Goal: Task Accomplishment & Management: Manage account settings

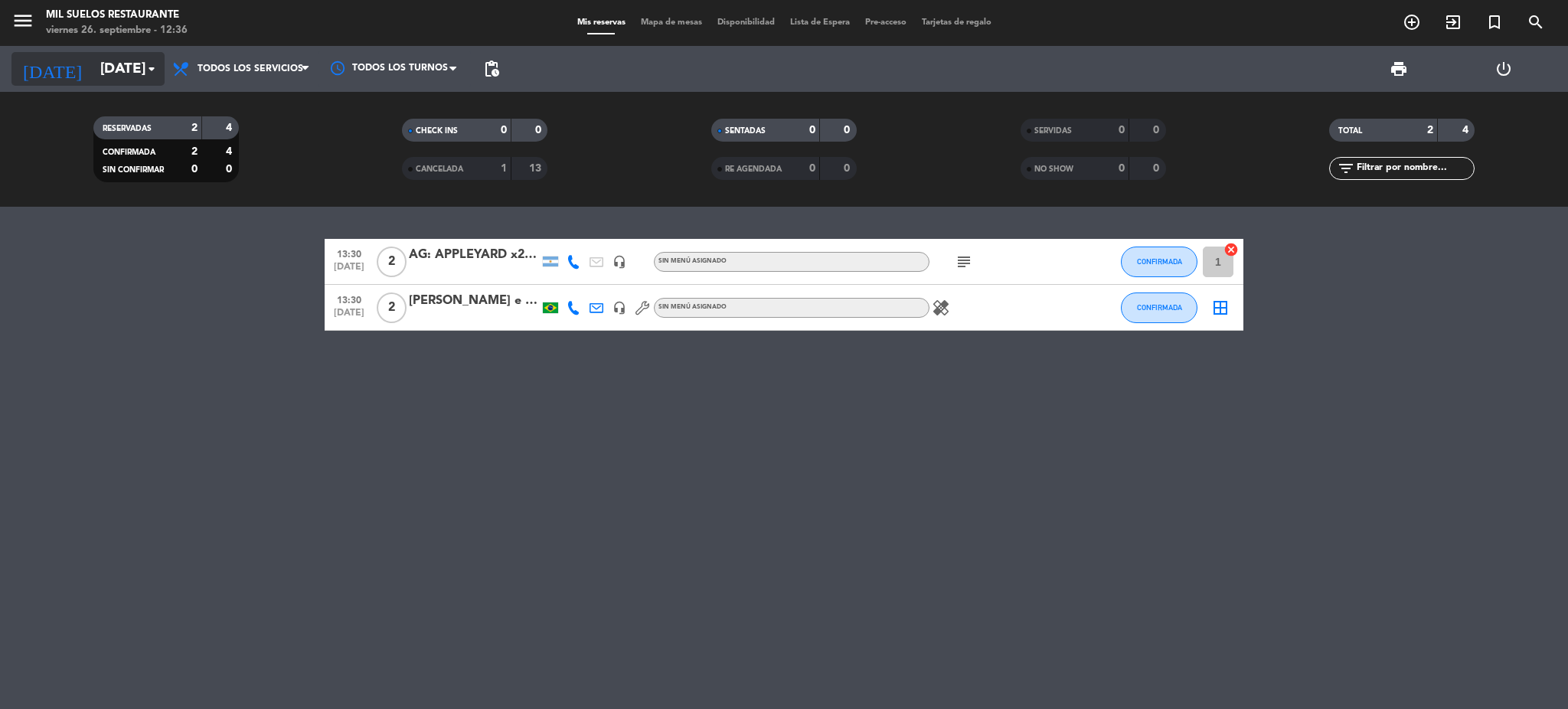
click at [136, 80] on input "[DATE]" at bounding box center [185, 69] width 185 height 32
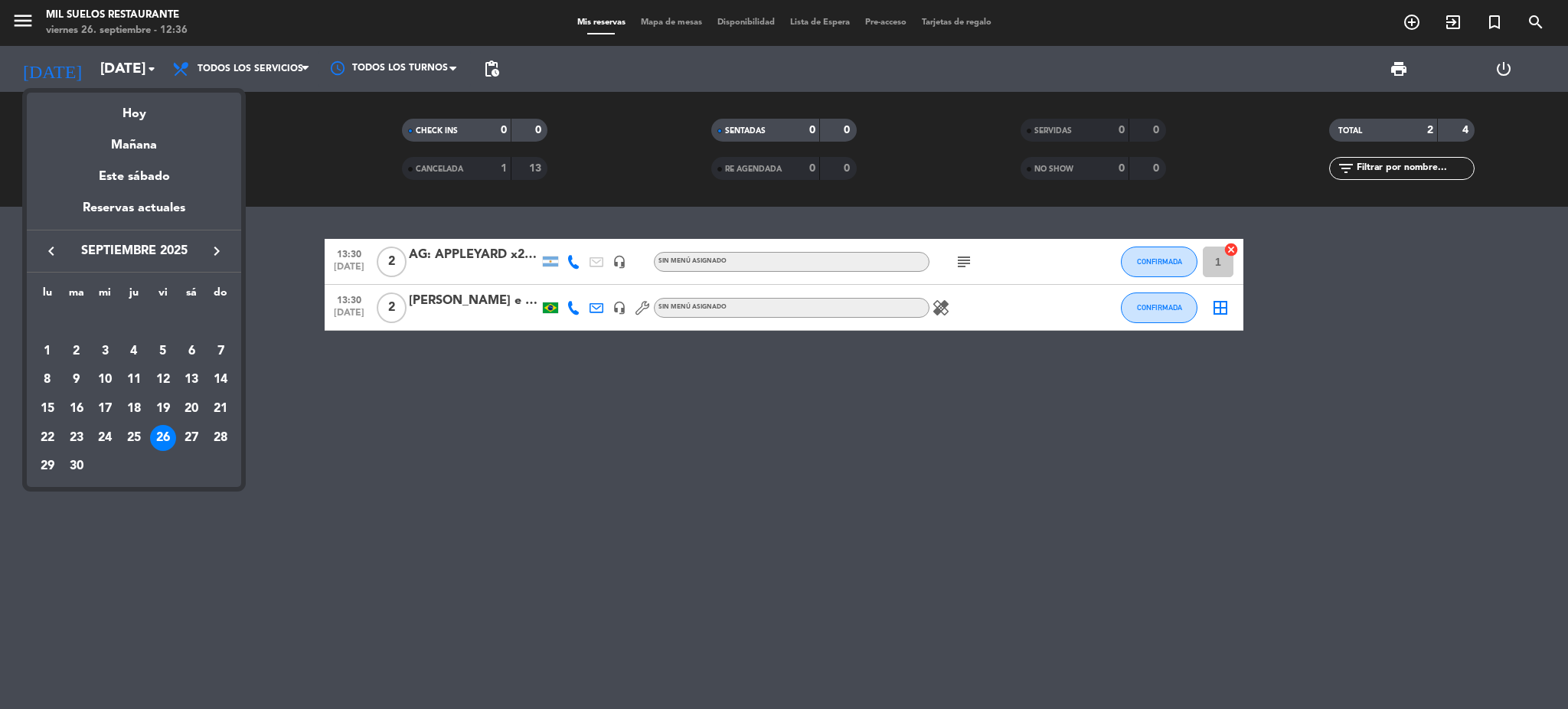
click at [459, 523] on div at bounding box center [784, 354] width 1568 height 709
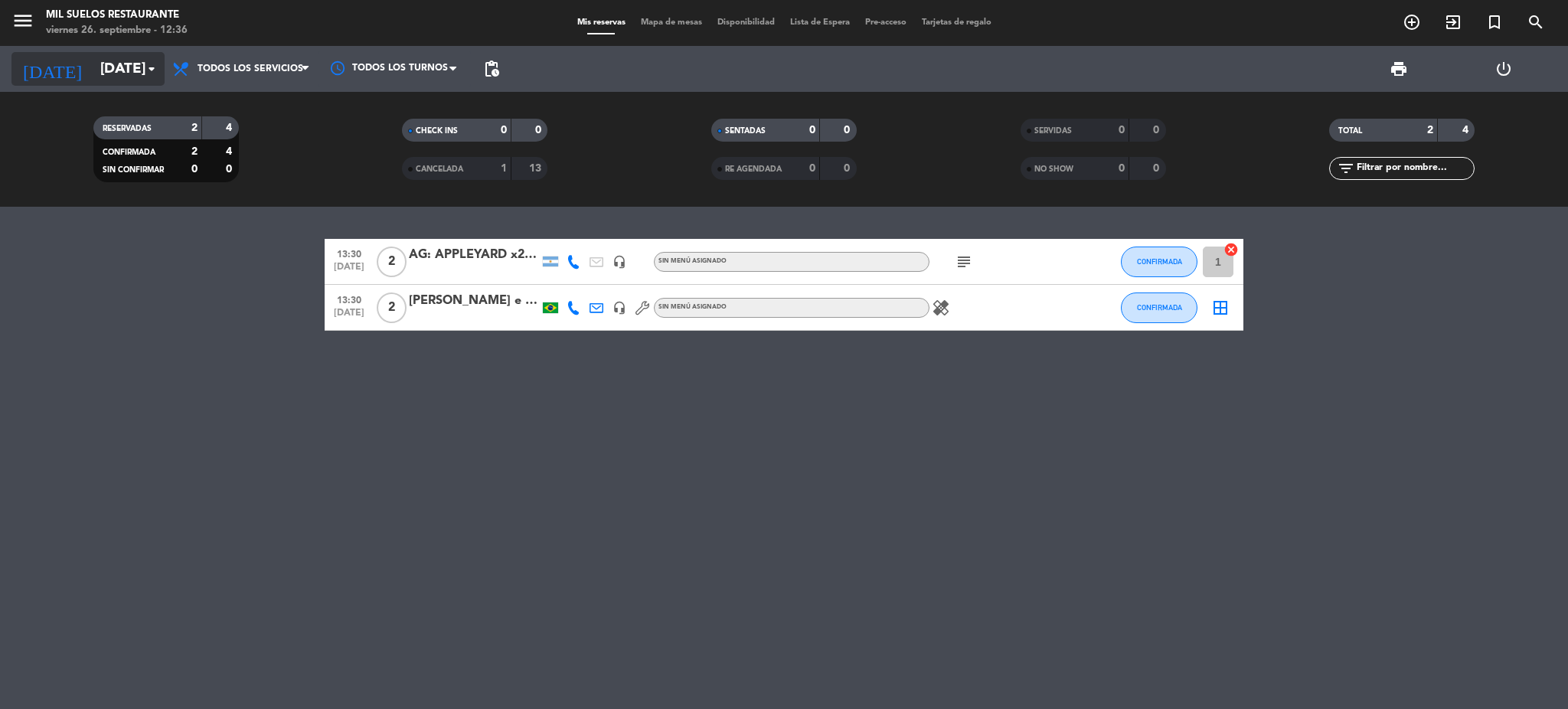
click at [125, 68] on input "[DATE]" at bounding box center [185, 69] width 185 height 32
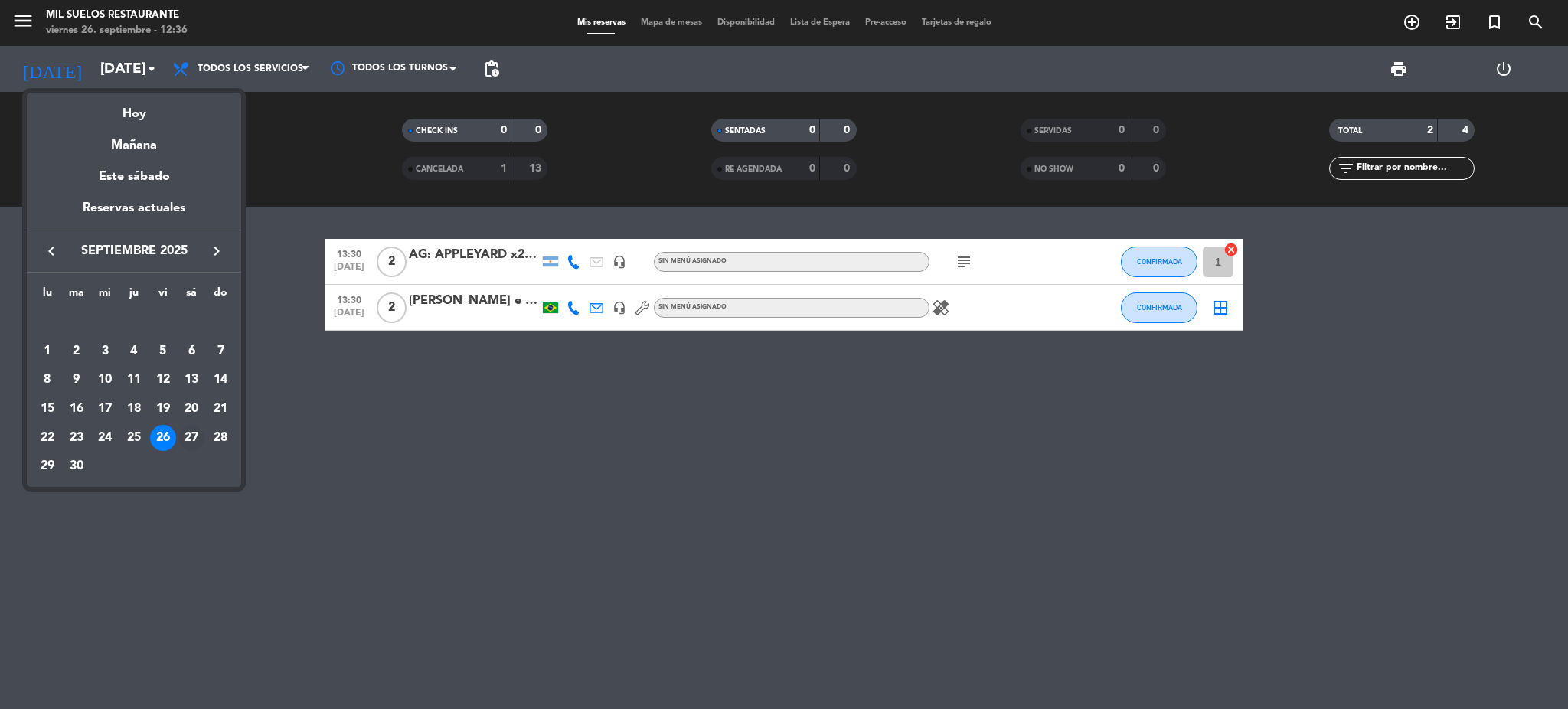
click at [194, 434] on div "27" at bounding box center [191, 437] width 26 height 26
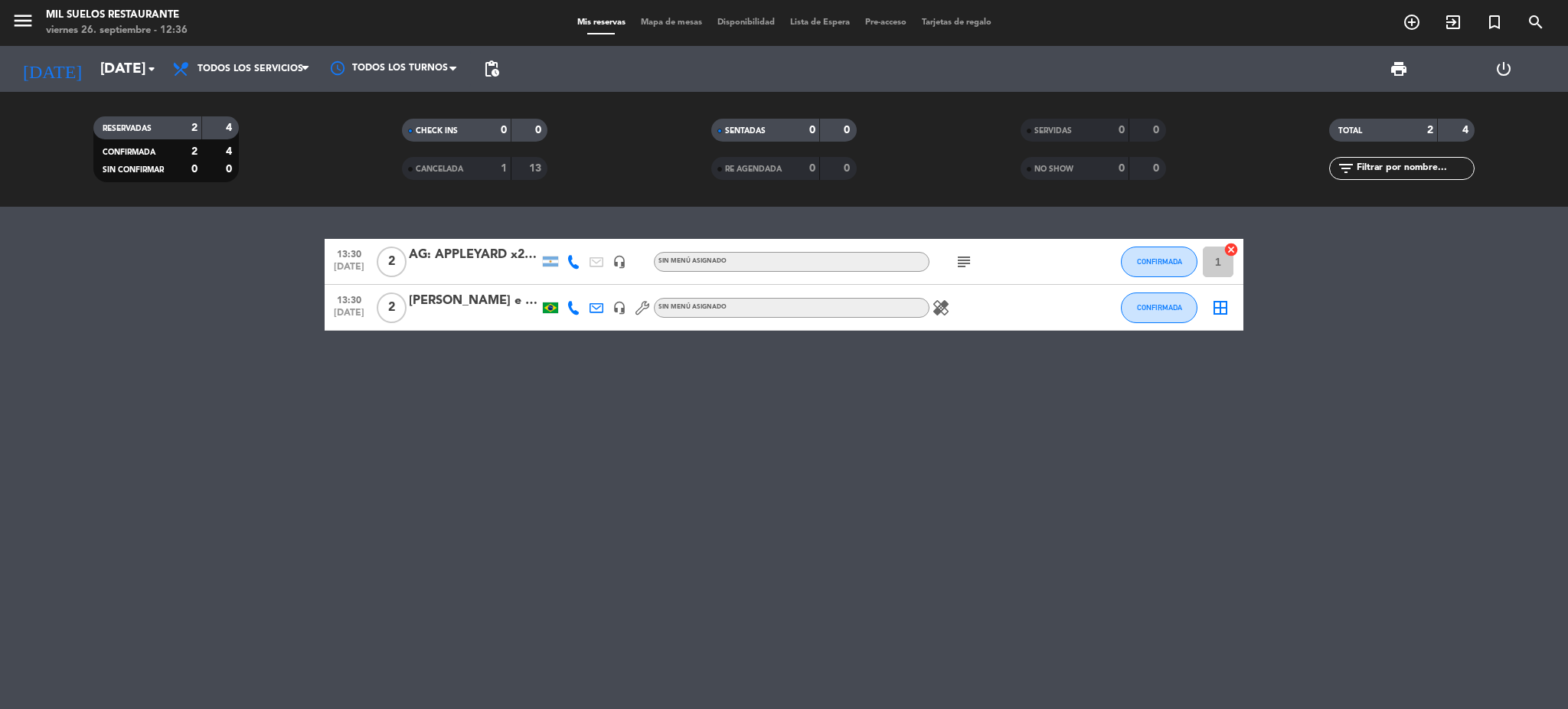
type input "[DATE]"
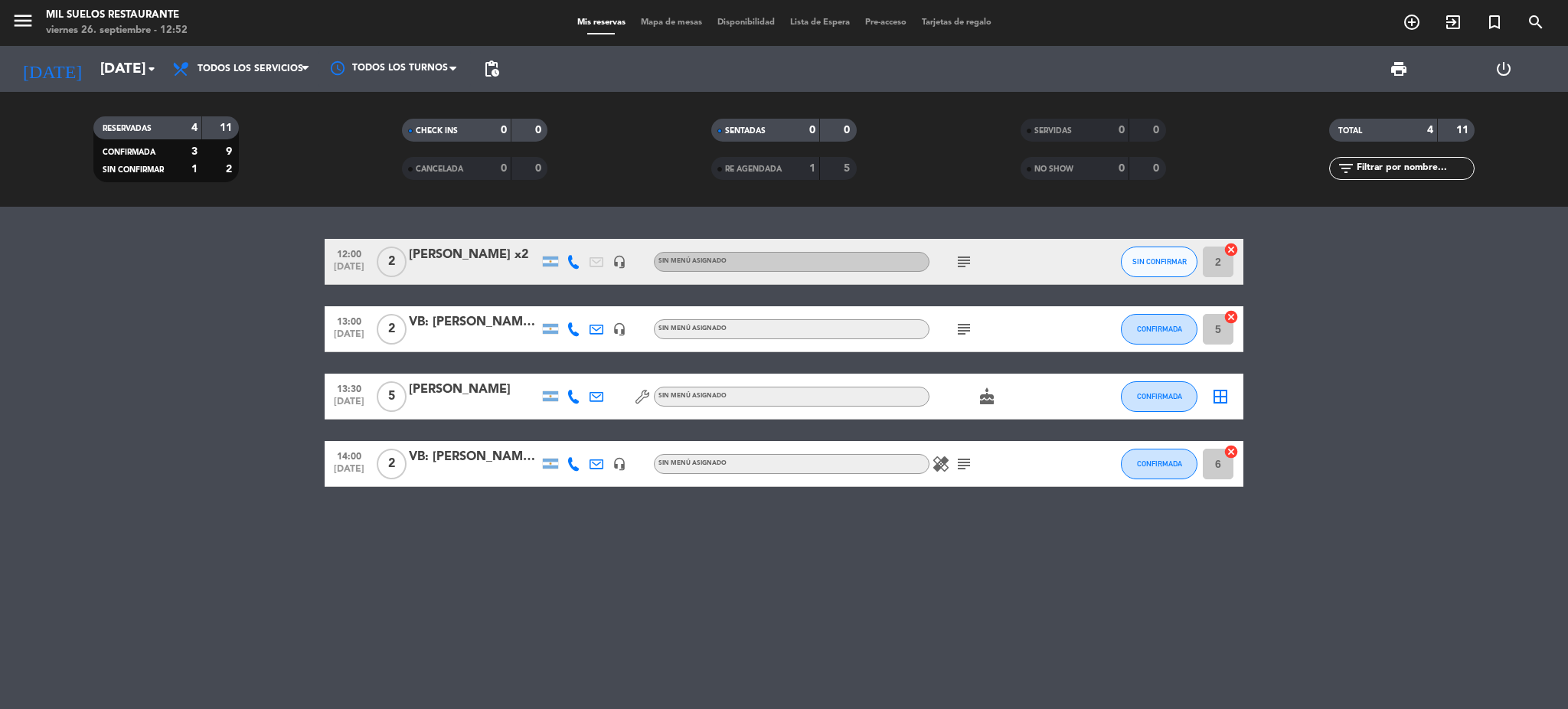
click at [237, 356] on bookings-row "12:00 [DATE] 2 [PERSON_NAME] x2 headset_mic Sin menú asignado subject SIN CONFI…" at bounding box center [784, 362] width 1568 height 248
click at [18, 22] on icon "menu" at bounding box center [22, 21] width 23 height 23
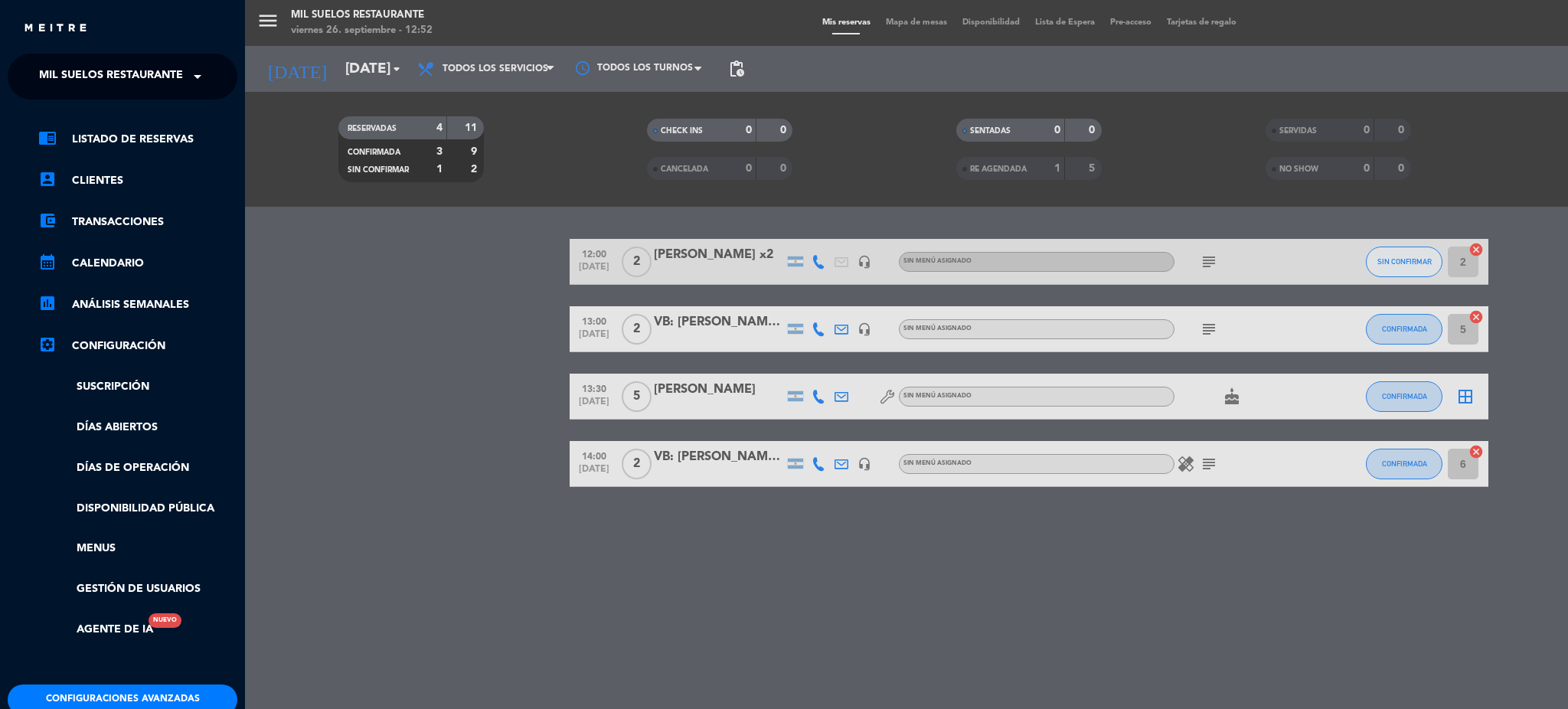
click at [131, 96] on ng-select "× Mil Suelos Restaurante ×" at bounding box center [123, 76] width 229 height 46
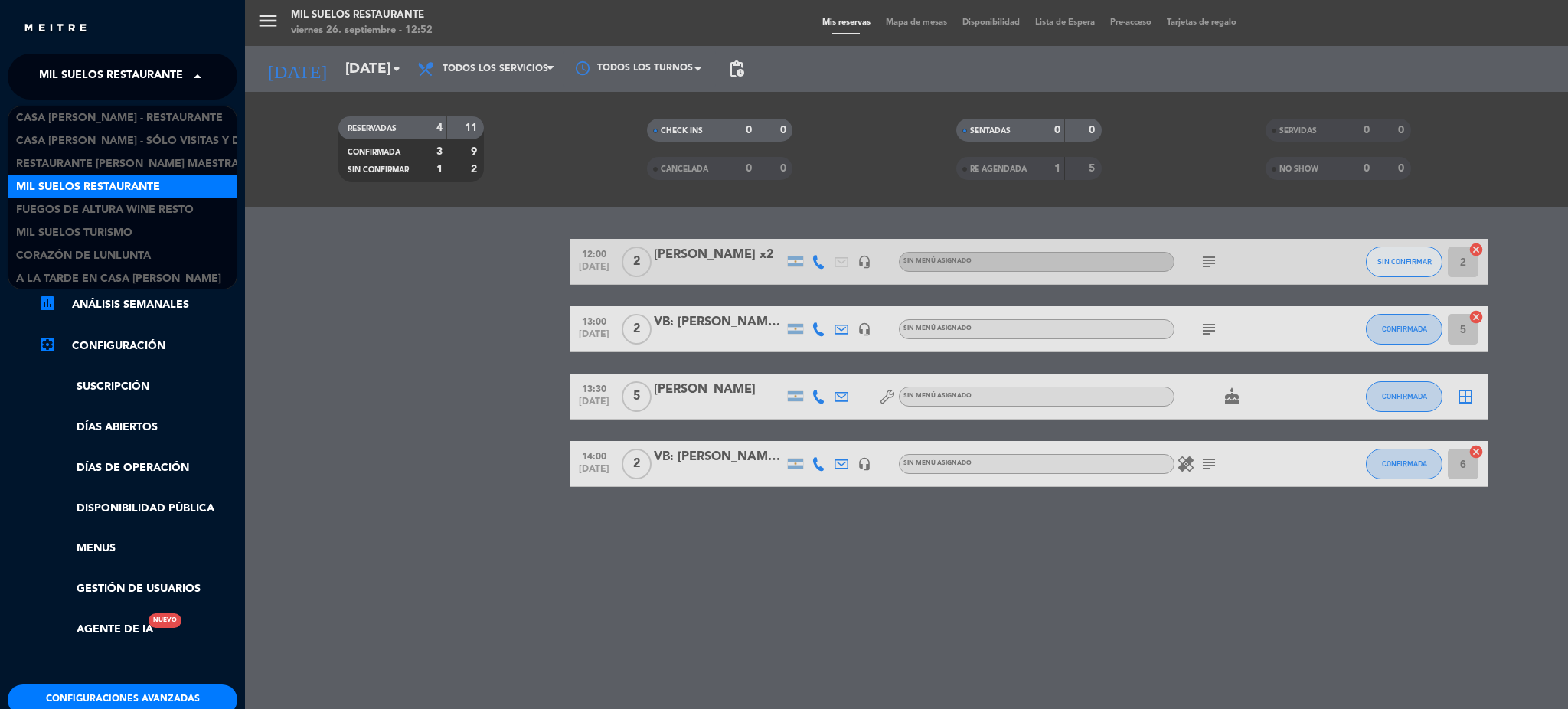
click at [130, 84] on span "Mil Suelos Restaurante" at bounding box center [111, 76] width 144 height 32
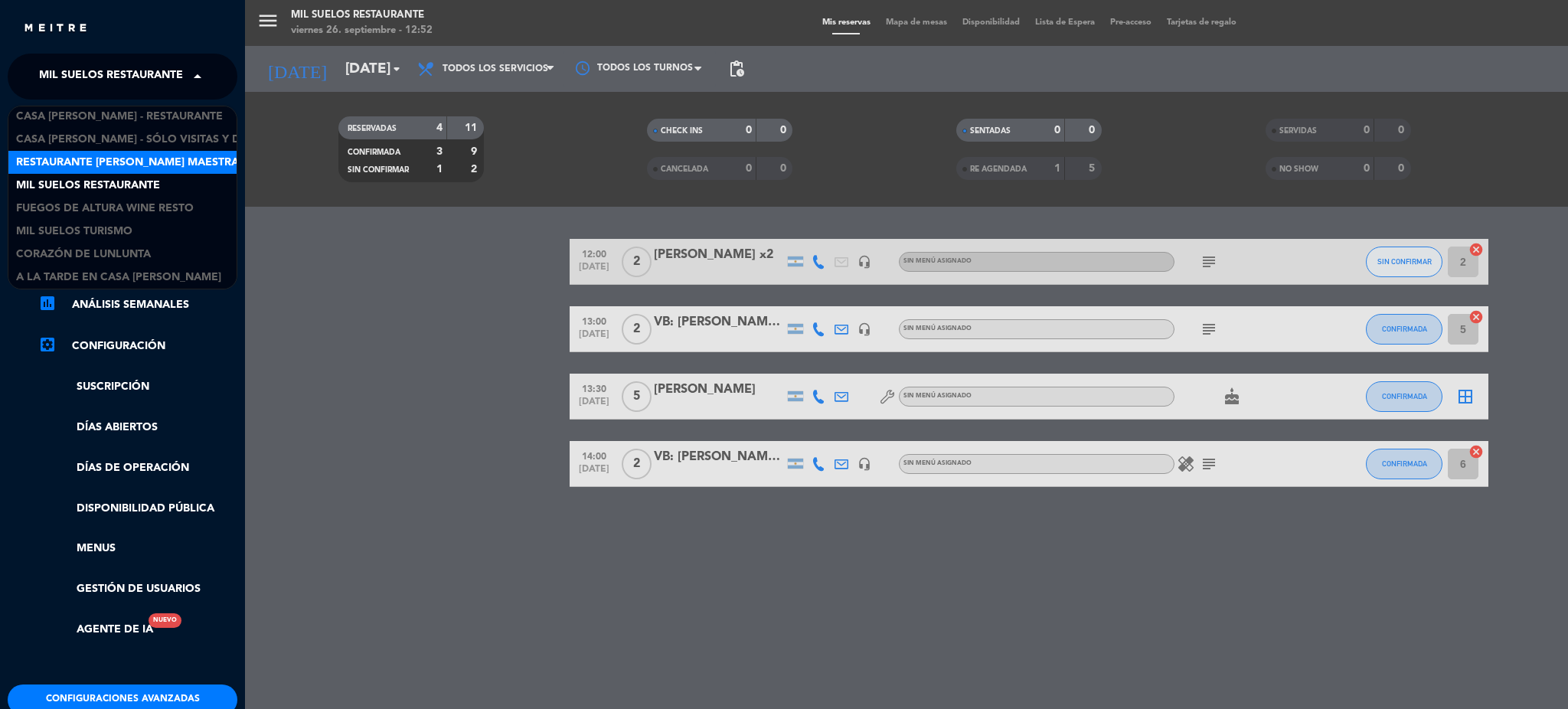
click at [123, 158] on span "Restaurante [PERSON_NAME] Maestra" at bounding box center [127, 163] width 223 height 18
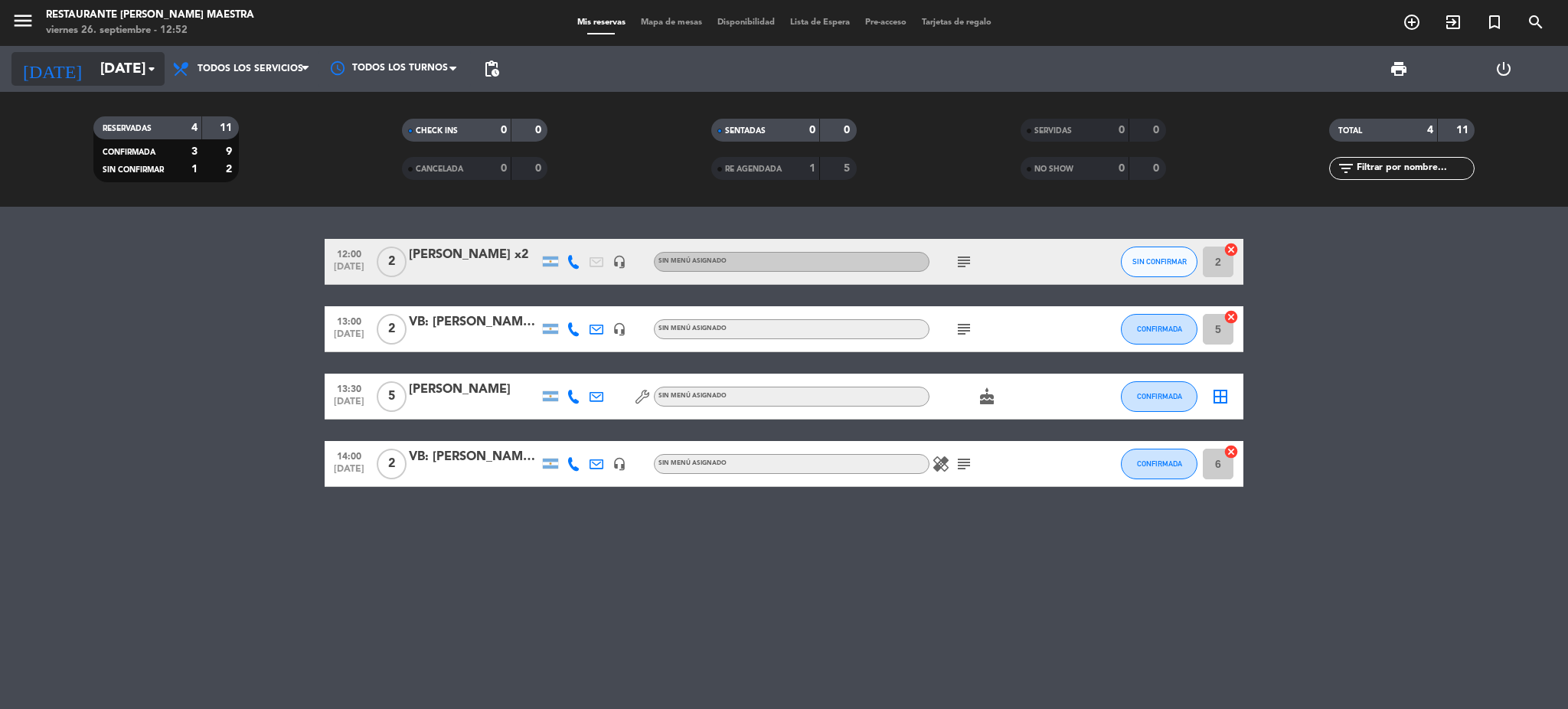
click at [96, 75] on input "[DATE]" at bounding box center [185, 69] width 185 height 32
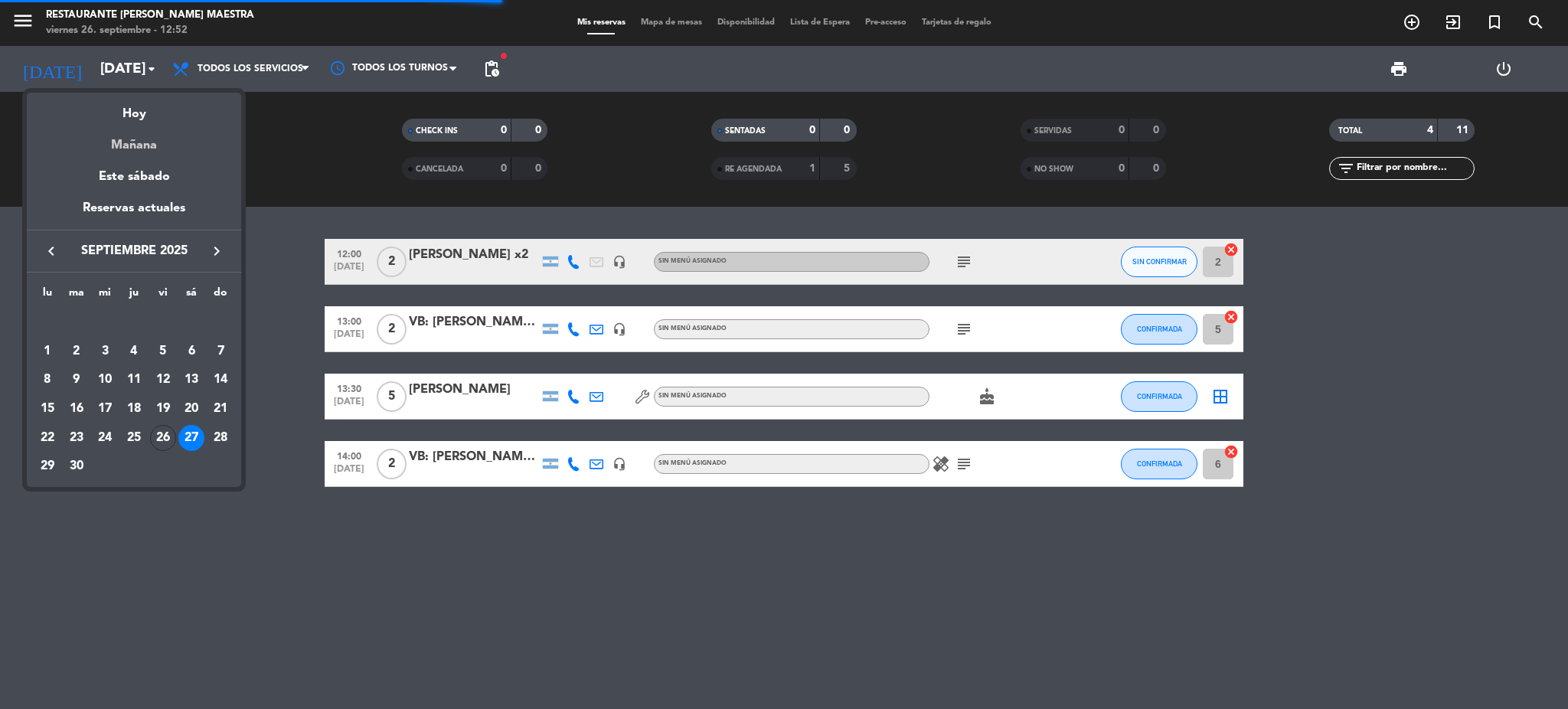
click at [144, 146] on div "Mañana" at bounding box center [134, 139] width 214 height 31
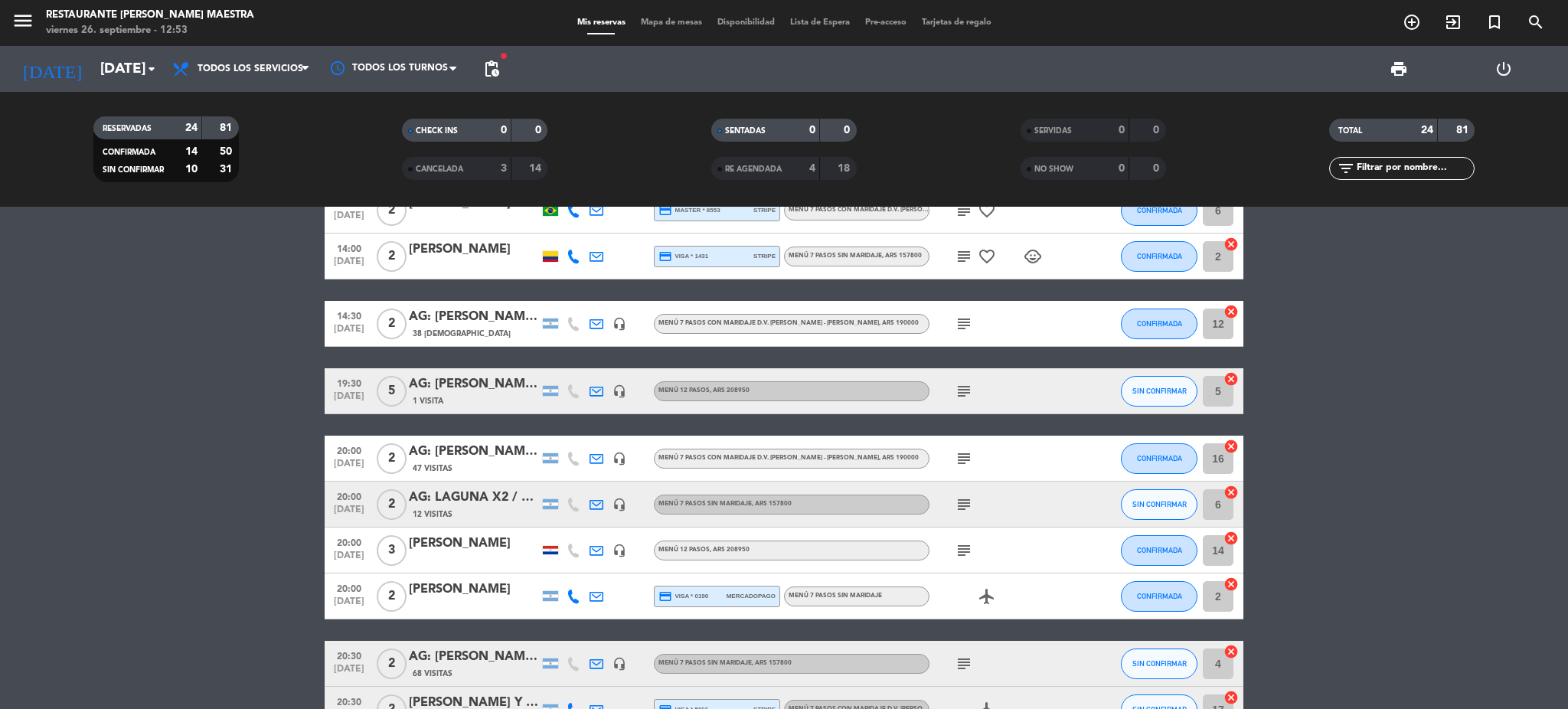
scroll to position [715, 0]
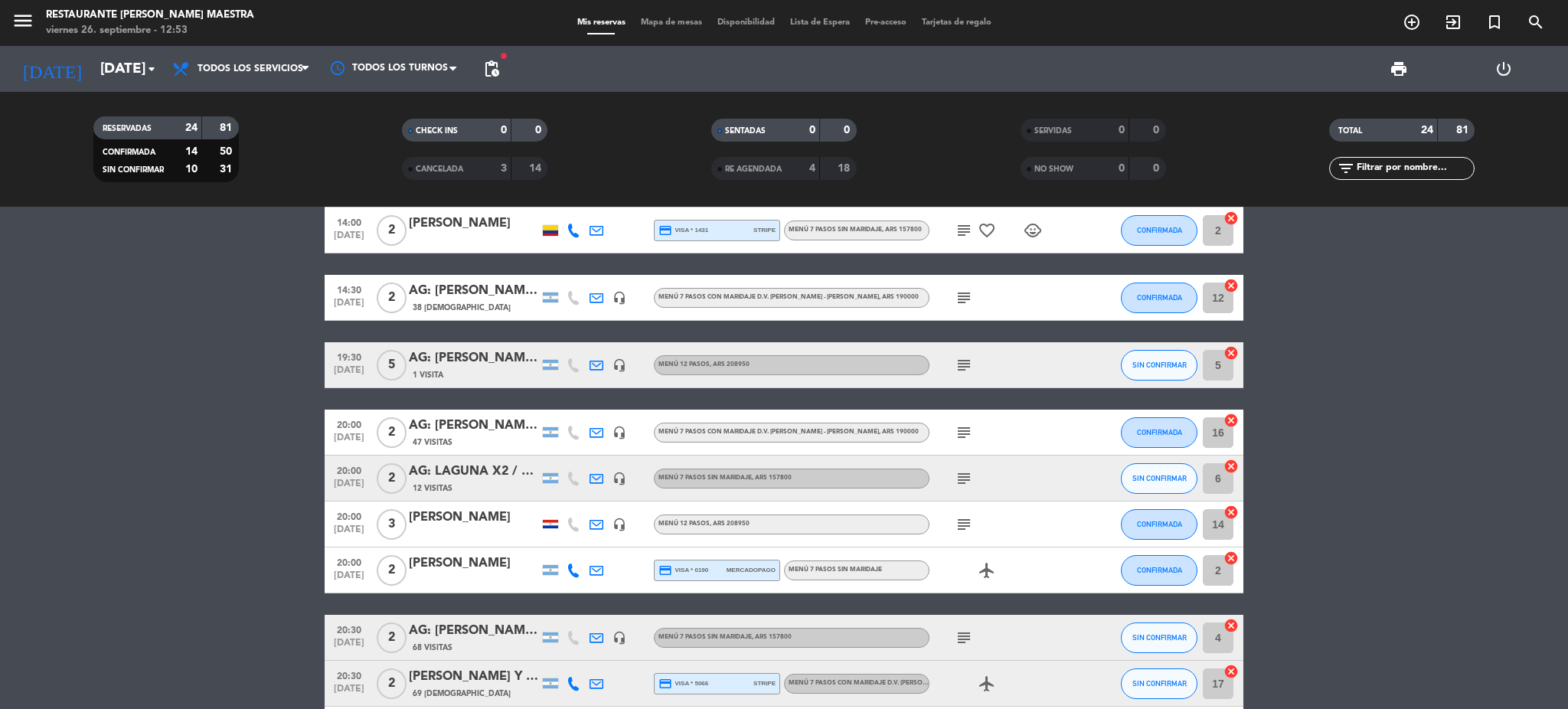
click at [449, 372] on div "1 Visita" at bounding box center [473, 374] width 130 height 13
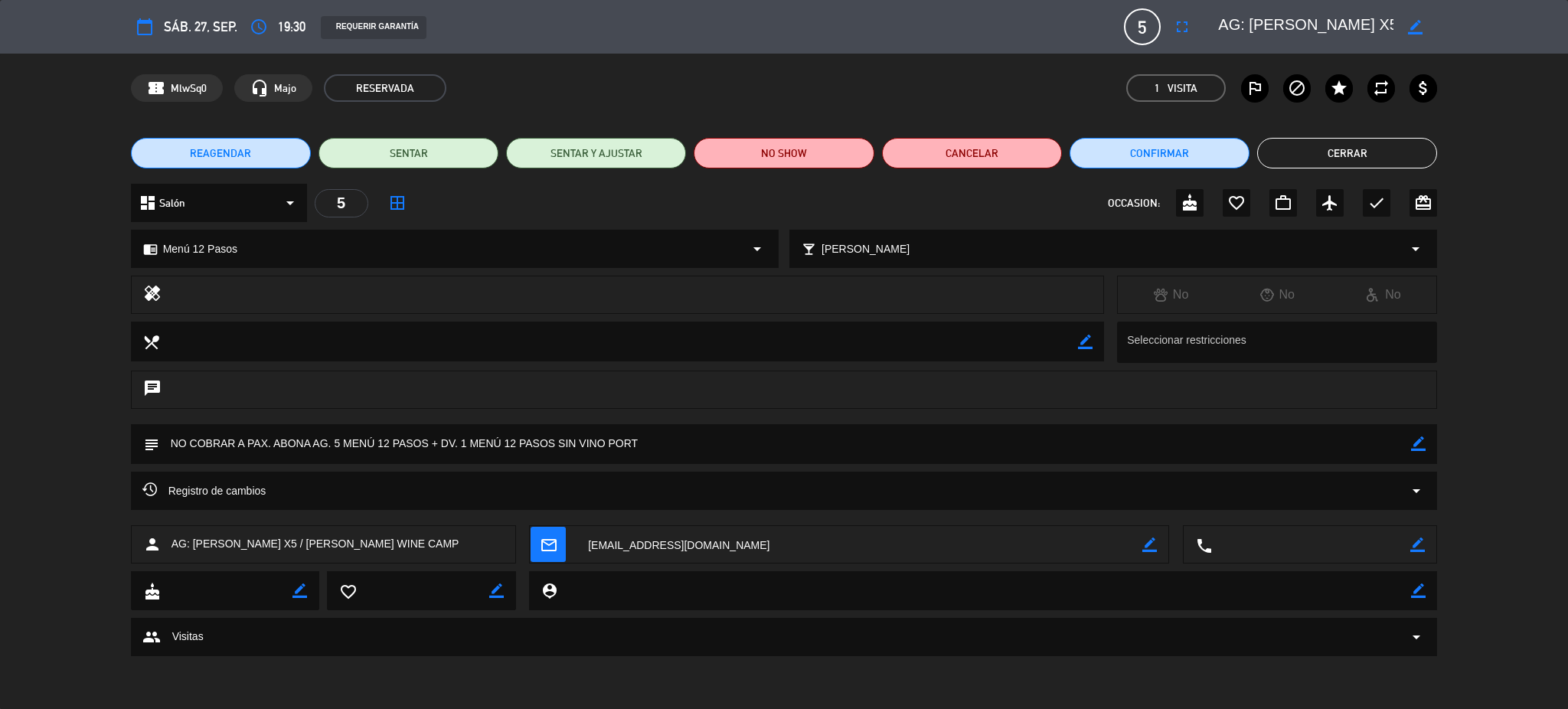
click at [1417, 443] on icon "border_color" at bounding box center [1418, 444] width 14 height 14
drag, startPoint x: 340, startPoint y: 440, endPoint x: 653, endPoint y: 609, distance: 355.7
click at [336, 441] on textarea at bounding box center [786, 443] width 1252 height 39
type textarea "NO COBRAR A PAX. ABONA AG. 4 MENÚ 12 PASOS + DV. 1 MENÚ 12 PASOS SIN VINO PORT"
click at [1413, 446] on icon at bounding box center [1418, 444] width 14 height 14
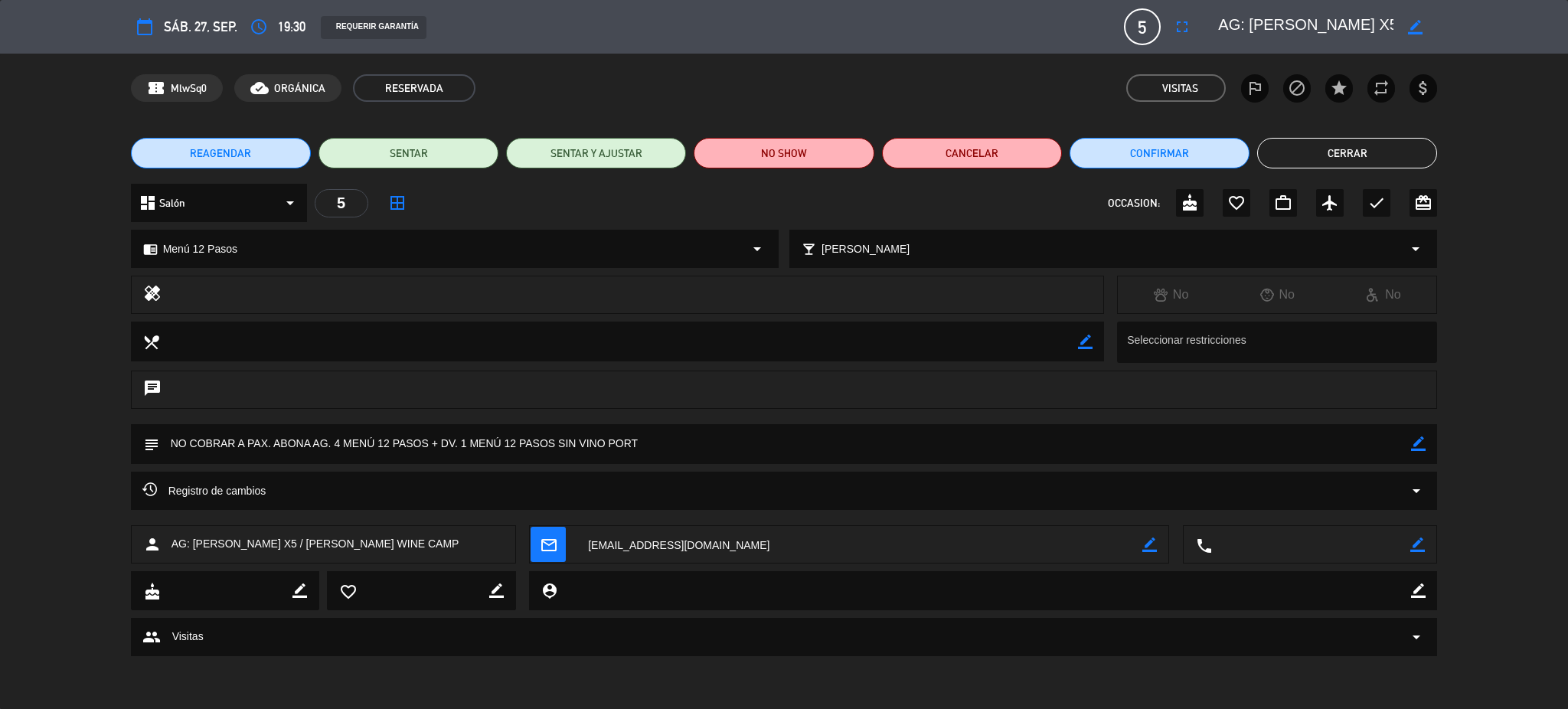
click at [1331, 147] on button "Cerrar" at bounding box center [1347, 153] width 180 height 30
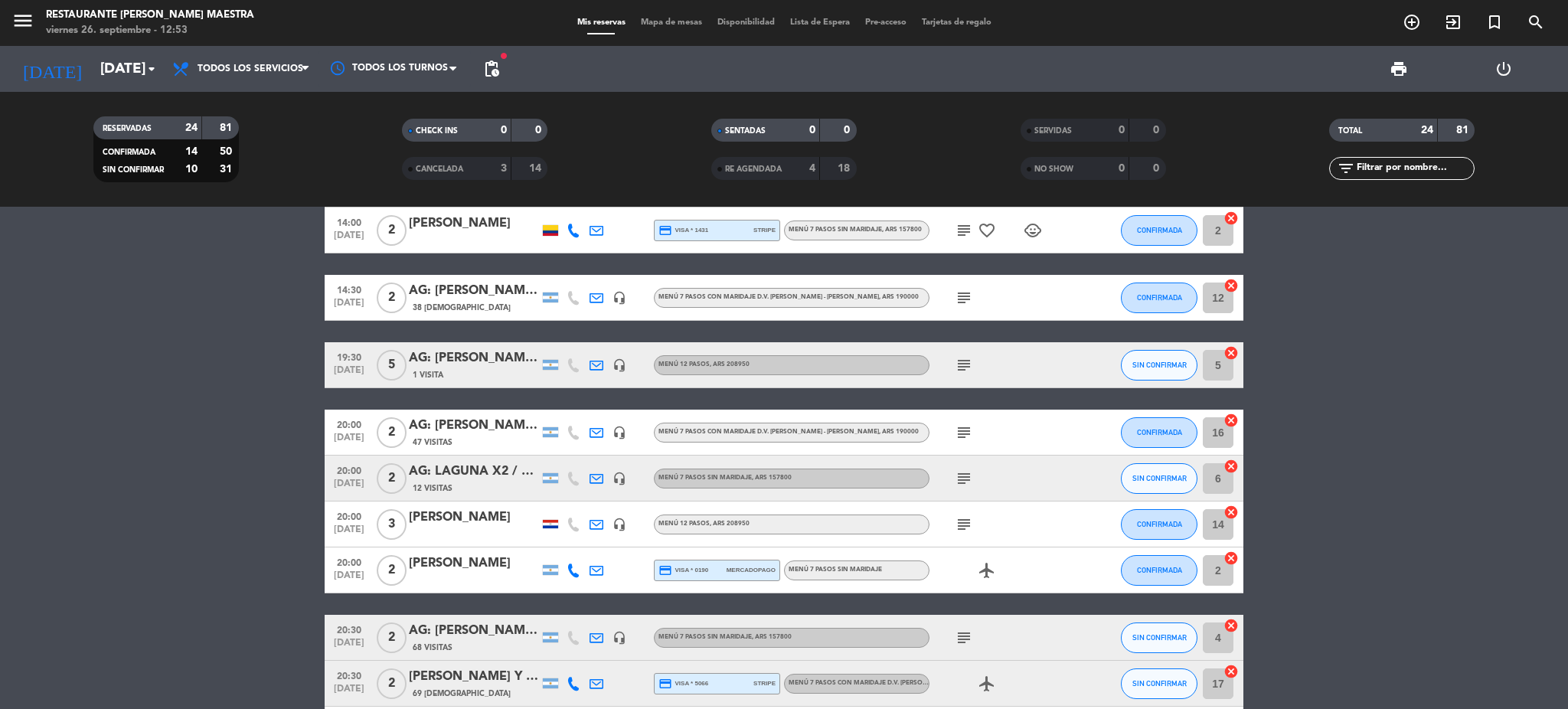
click at [1394, 166] on input "text" at bounding box center [1414, 168] width 119 height 17
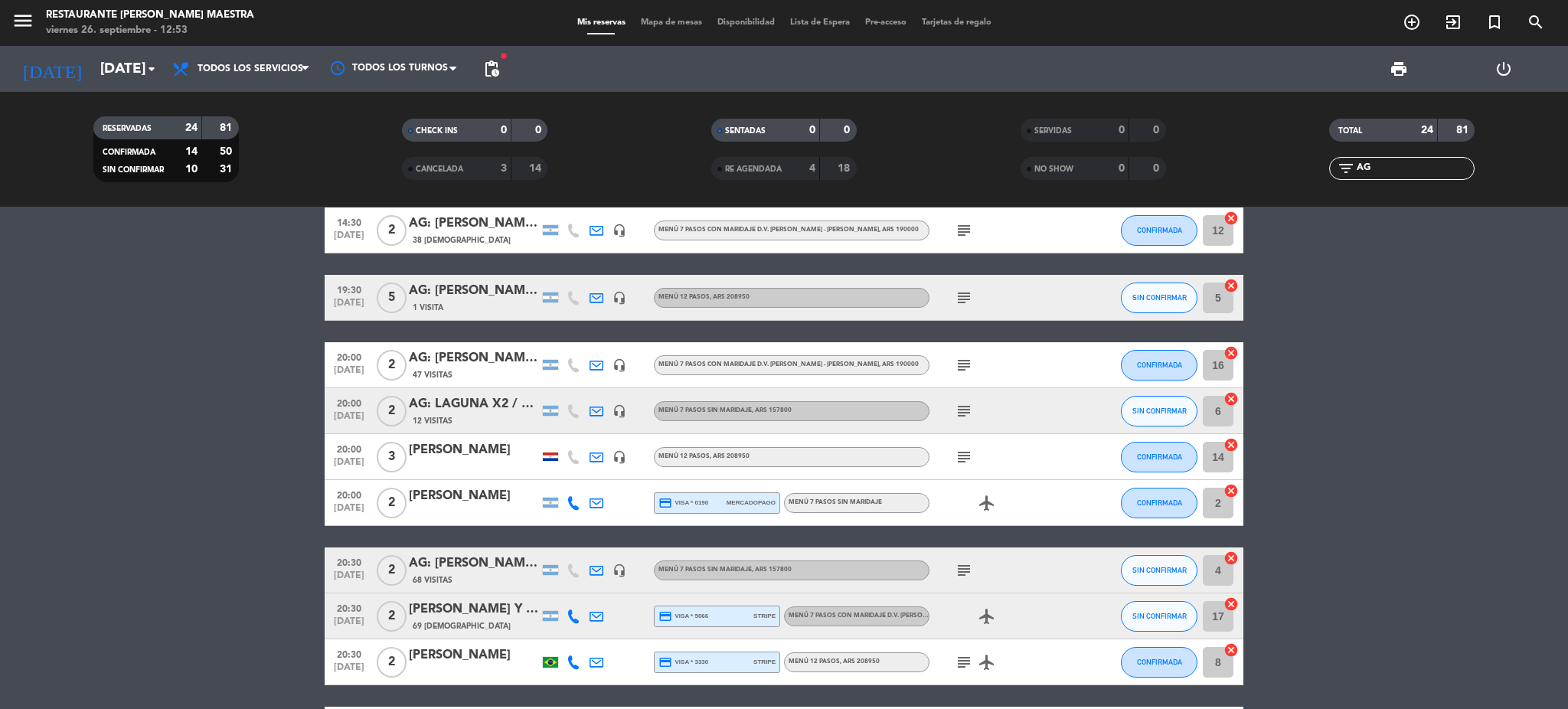
scroll to position [261, 0]
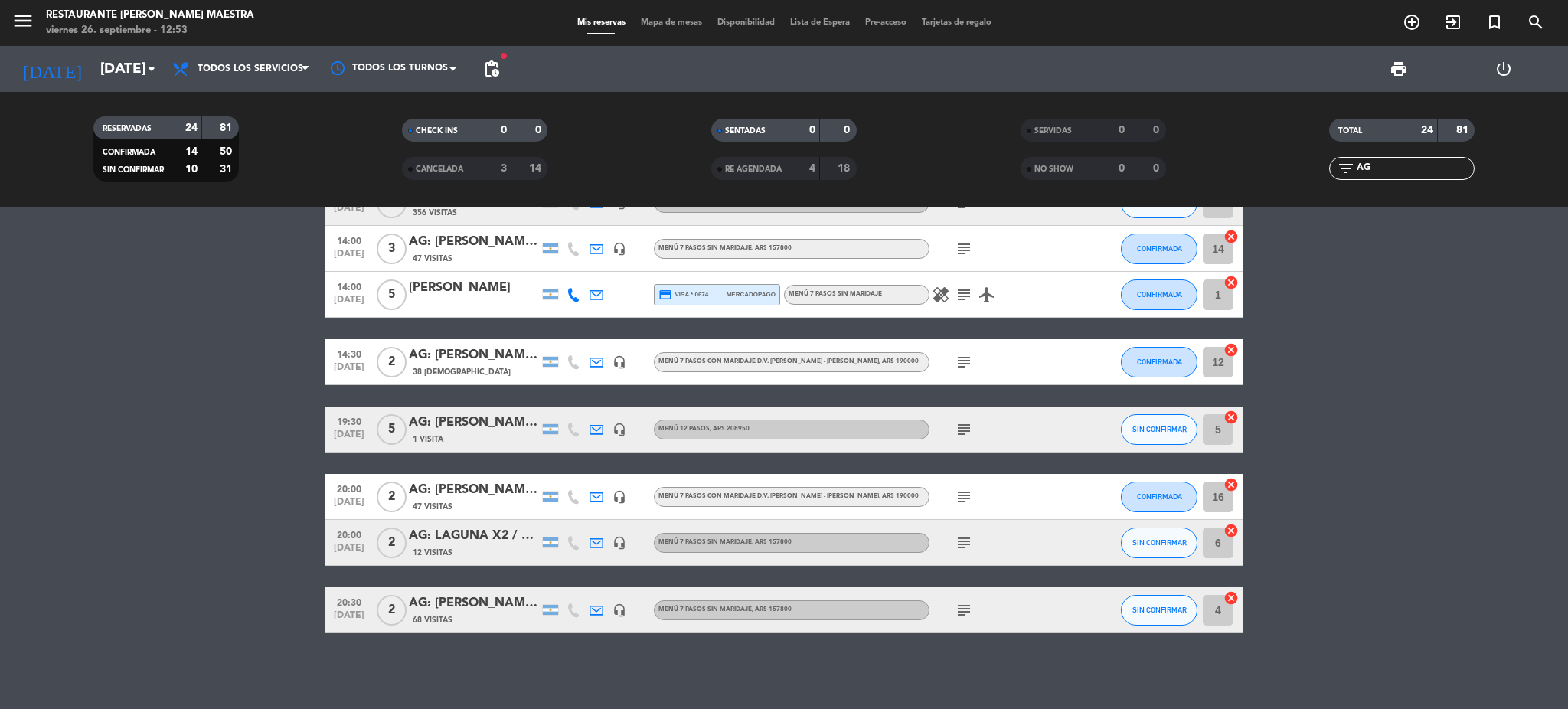
type input "AG"
click at [500, 492] on div "AG: [PERSON_NAME] X 2 / [PERSON_NAME] VIAGEM" at bounding box center [473, 490] width 130 height 20
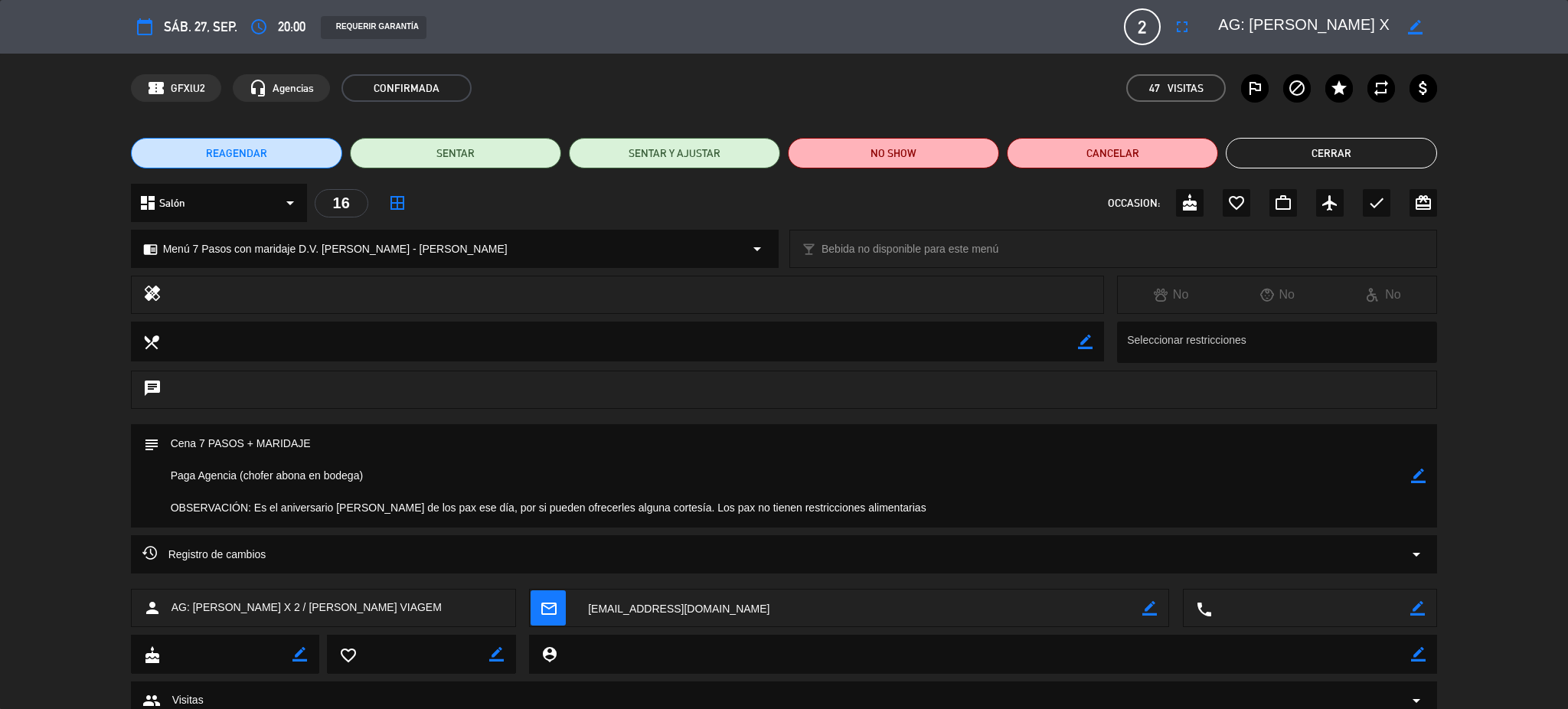
click at [1417, 480] on icon "border_color" at bounding box center [1418, 476] width 14 height 14
drag, startPoint x: 385, startPoint y: 476, endPoint x: 163, endPoint y: 476, distance: 222.0
click at [163, 476] on textarea at bounding box center [786, 476] width 1252 height 104
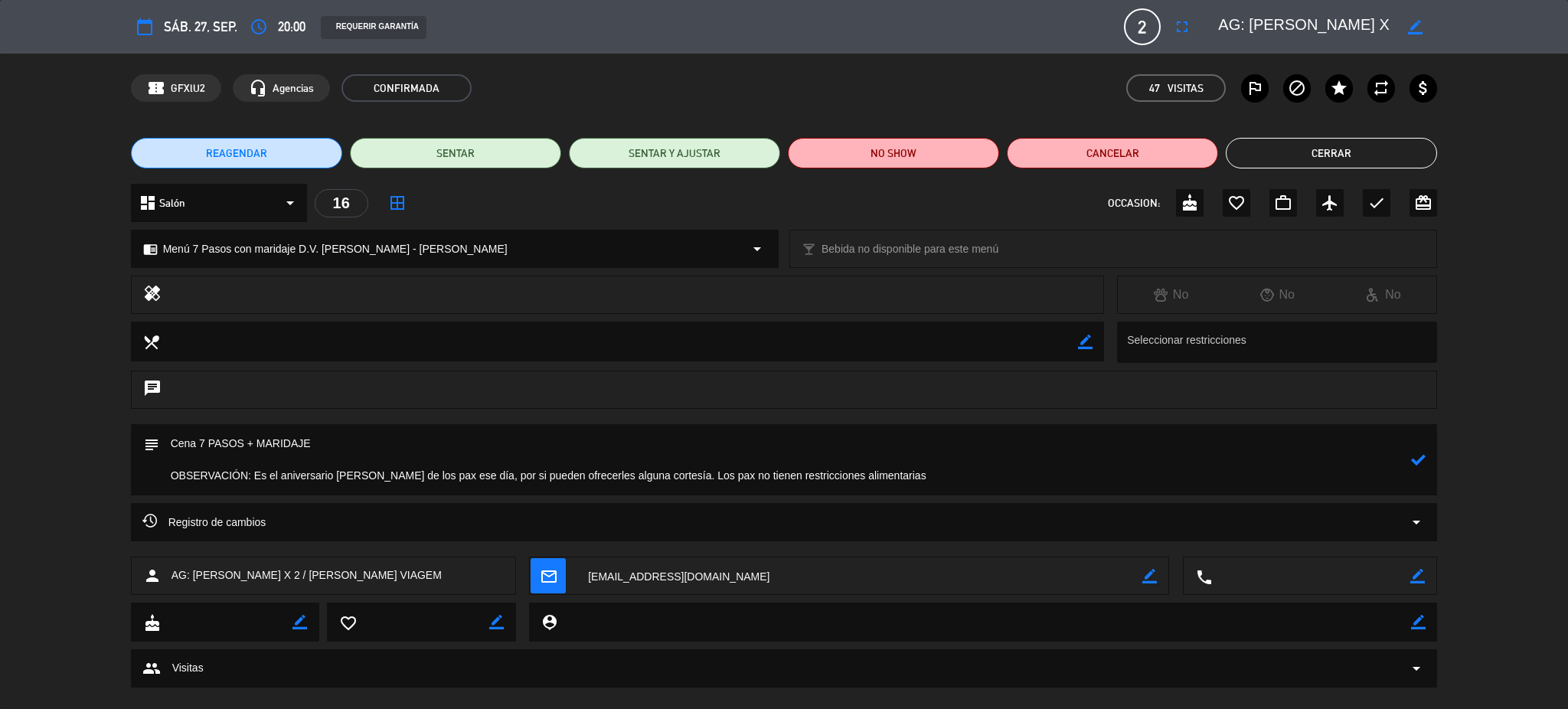
type textarea "Cena 7 PASOS + MARIDAJE OBSERVACIÓN: Es el aniversario [PERSON_NAME] de los pax…"
click at [1412, 460] on icon at bounding box center [1418, 460] width 14 height 14
click at [1351, 158] on button "Cerrar" at bounding box center [1331, 153] width 211 height 30
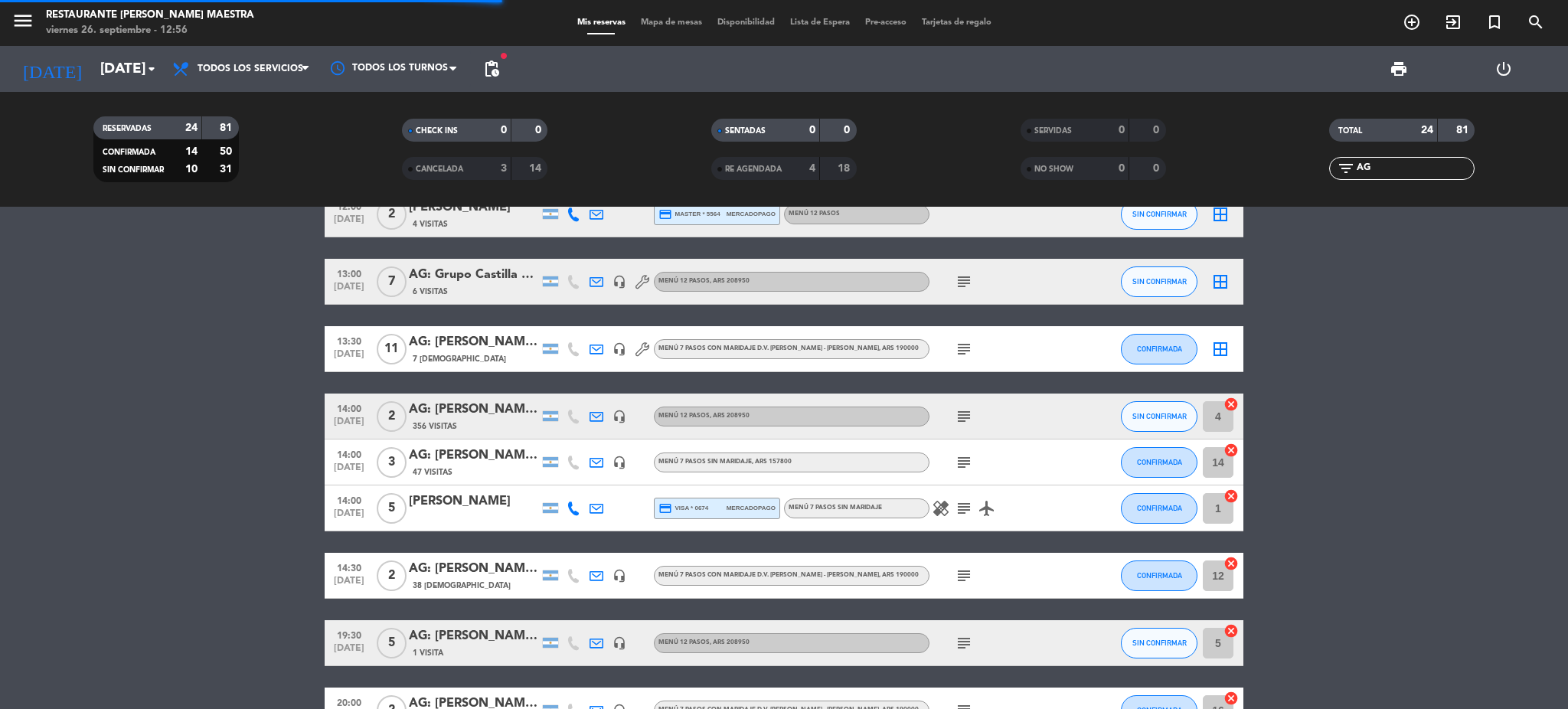
scroll to position [0, 0]
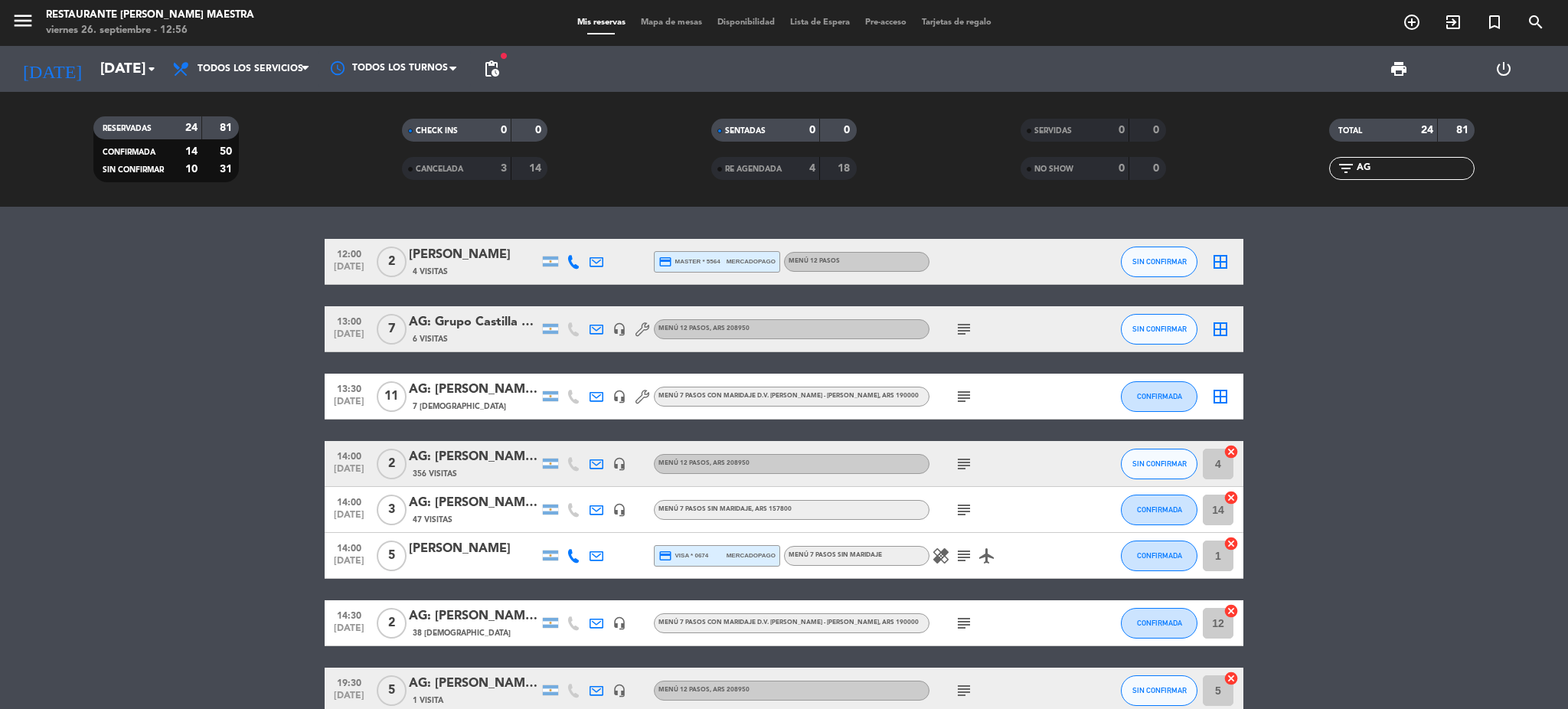
click at [480, 323] on div "AG: Grupo Castilla X7/ VISIT [PERSON_NAME] DE [GEOGRAPHIC_DATA]" at bounding box center [473, 322] width 130 height 20
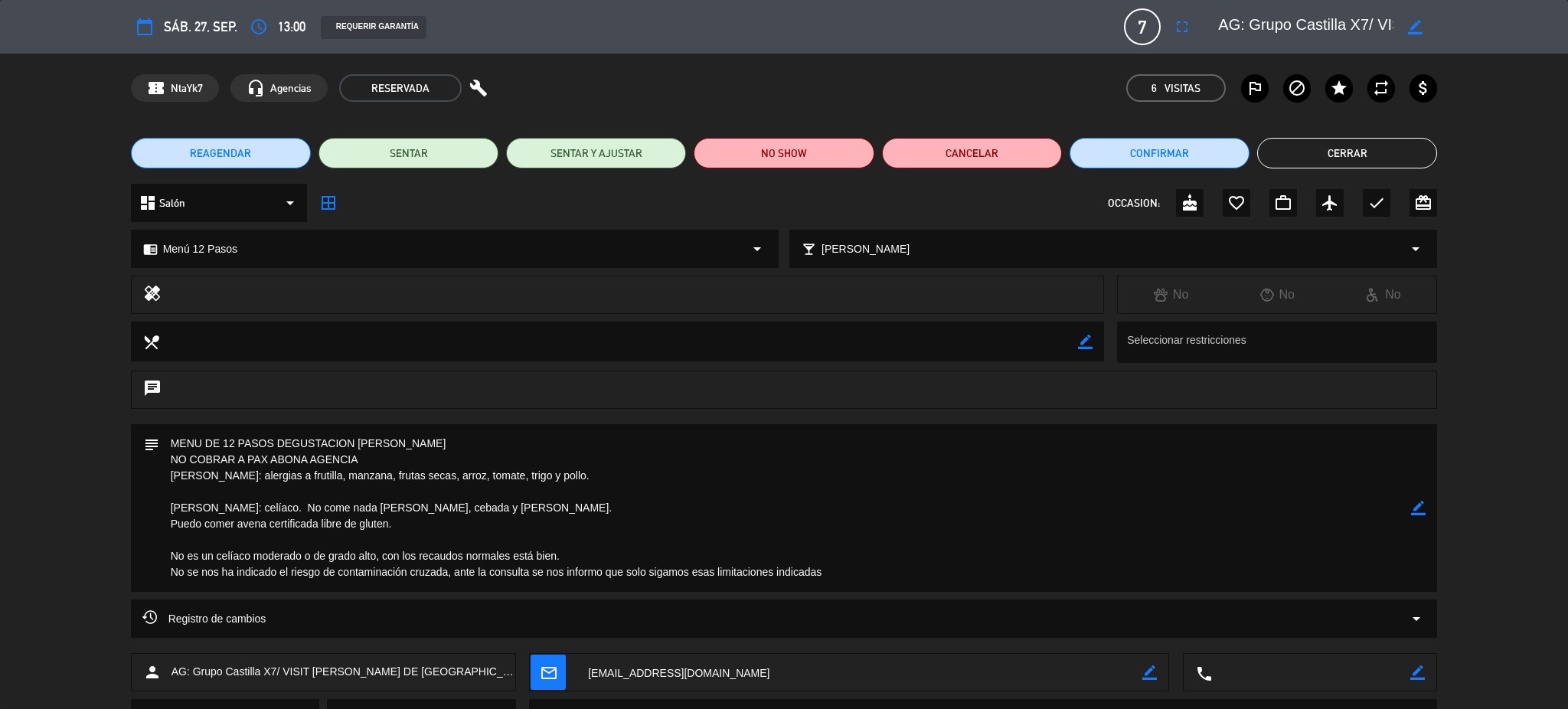
drag, startPoint x: 1320, startPoint y: 150, endPoint x: 1323, endPoint y: 142, distance: 8.5
click at [1320, 147] on button "Cerrar" at bounding box center [1347, 153] width 180 height 30
